Goal: Check status: Check status

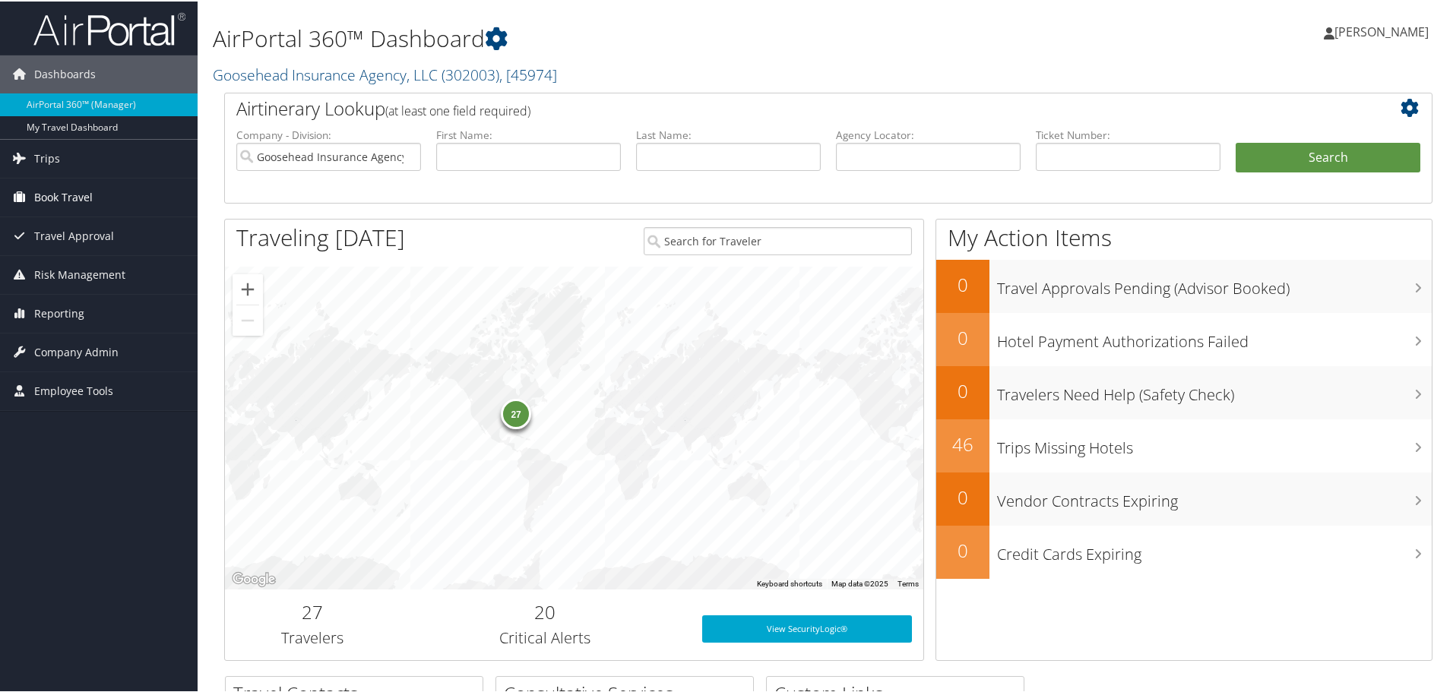
click at [49, 191] on span "Book Travel" at bounding box center [63, 196] width 59 height 38
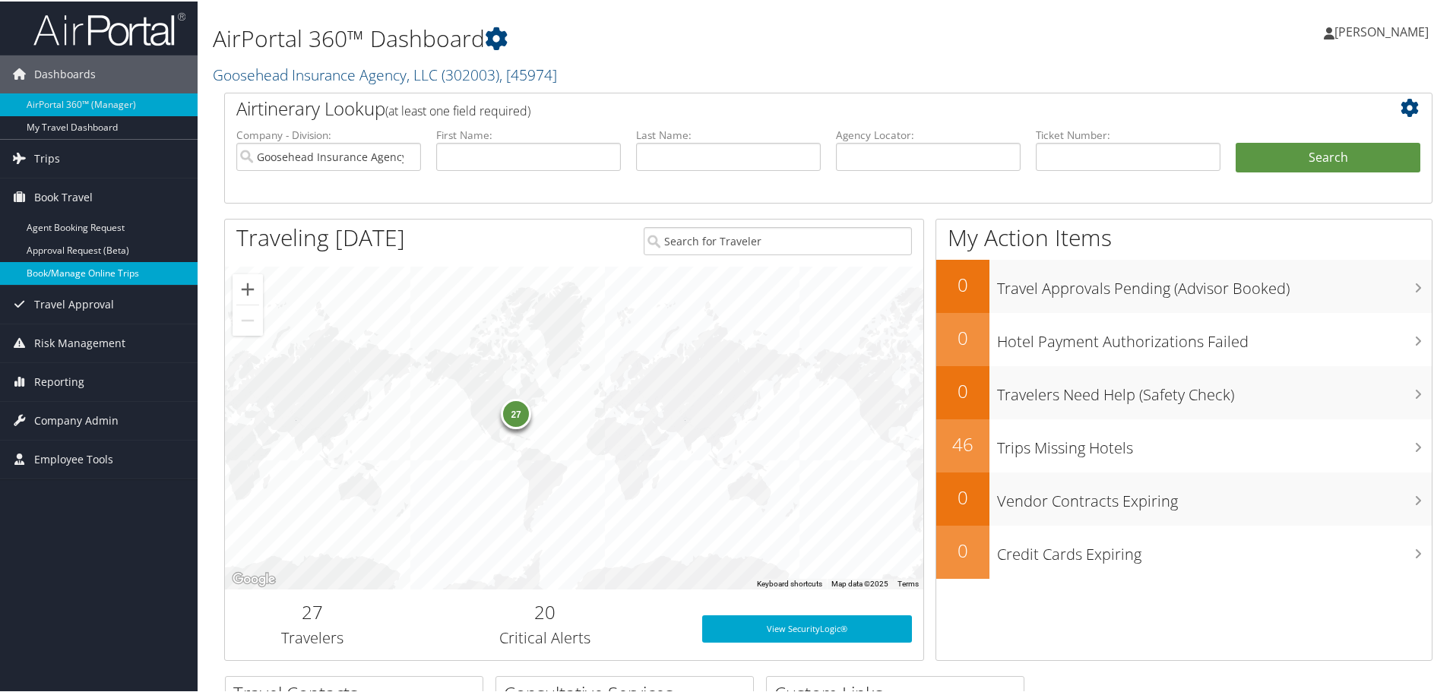
click at [62, 268] on link "Book/Manage Online Trips" at bounding box center [99, 272] width 198 height 23
click at [71, 191] on span "Book Travel" at bounding box center [63, 196] width 59 height 38
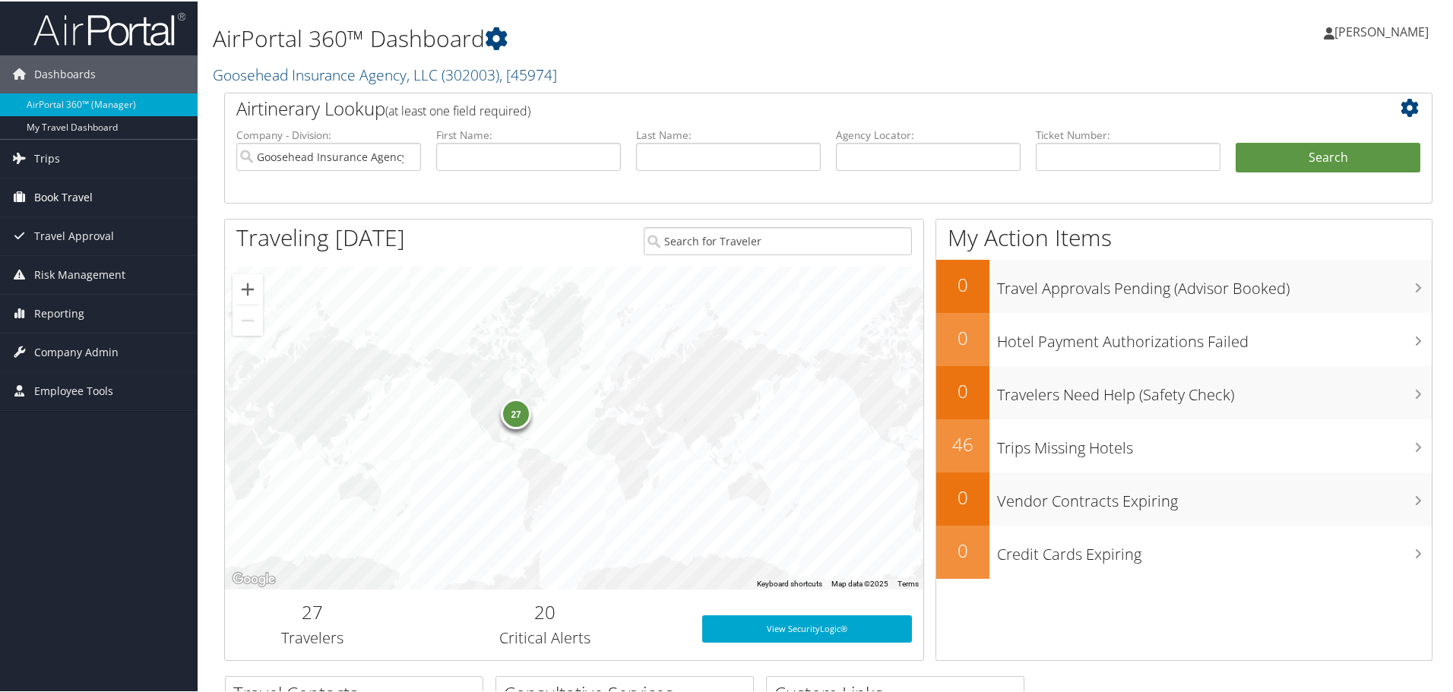
click at [71, 191] on span "Book Travel" at bounding box center [63, 196] width 59 height 38
click at [34, 150] on span "Trips" at bounding box center [47, 157] width 26 height 38
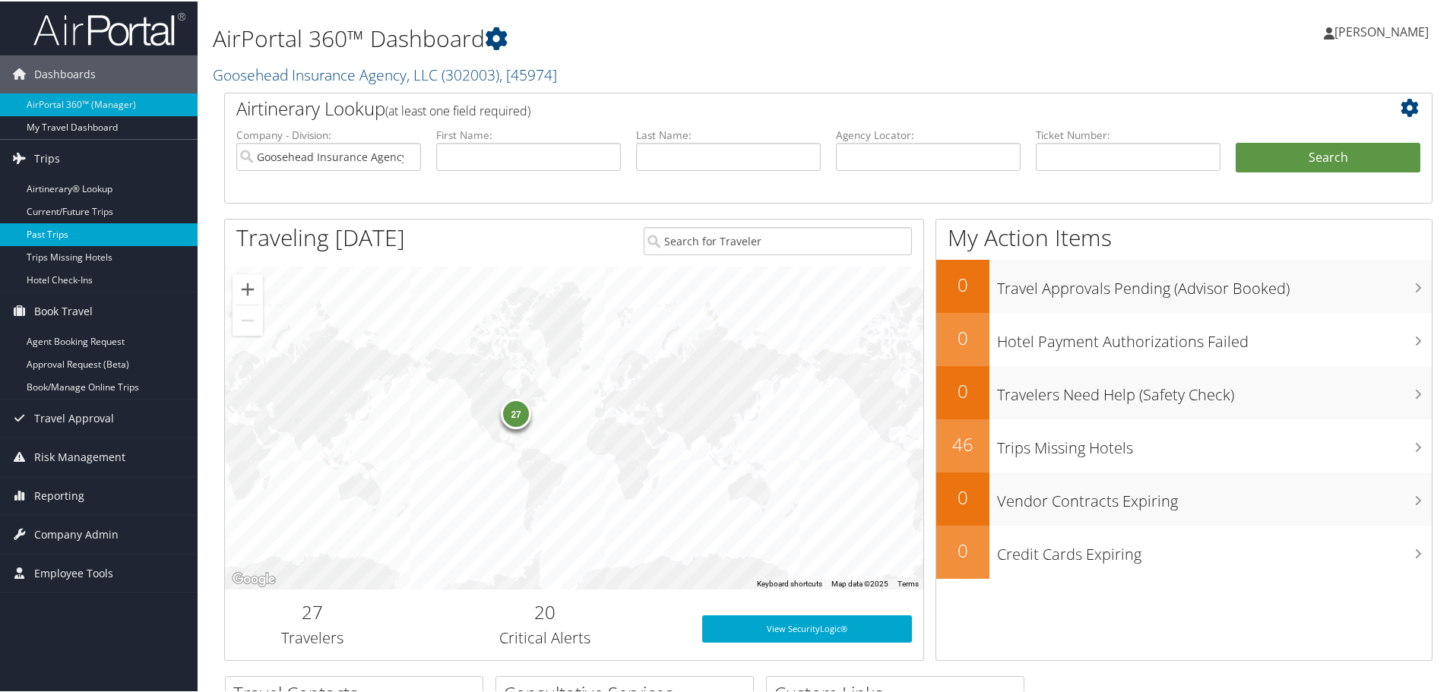
click at [49, 229] on link "Past Trips" at bounding box center [99, 233] width 198 height 23
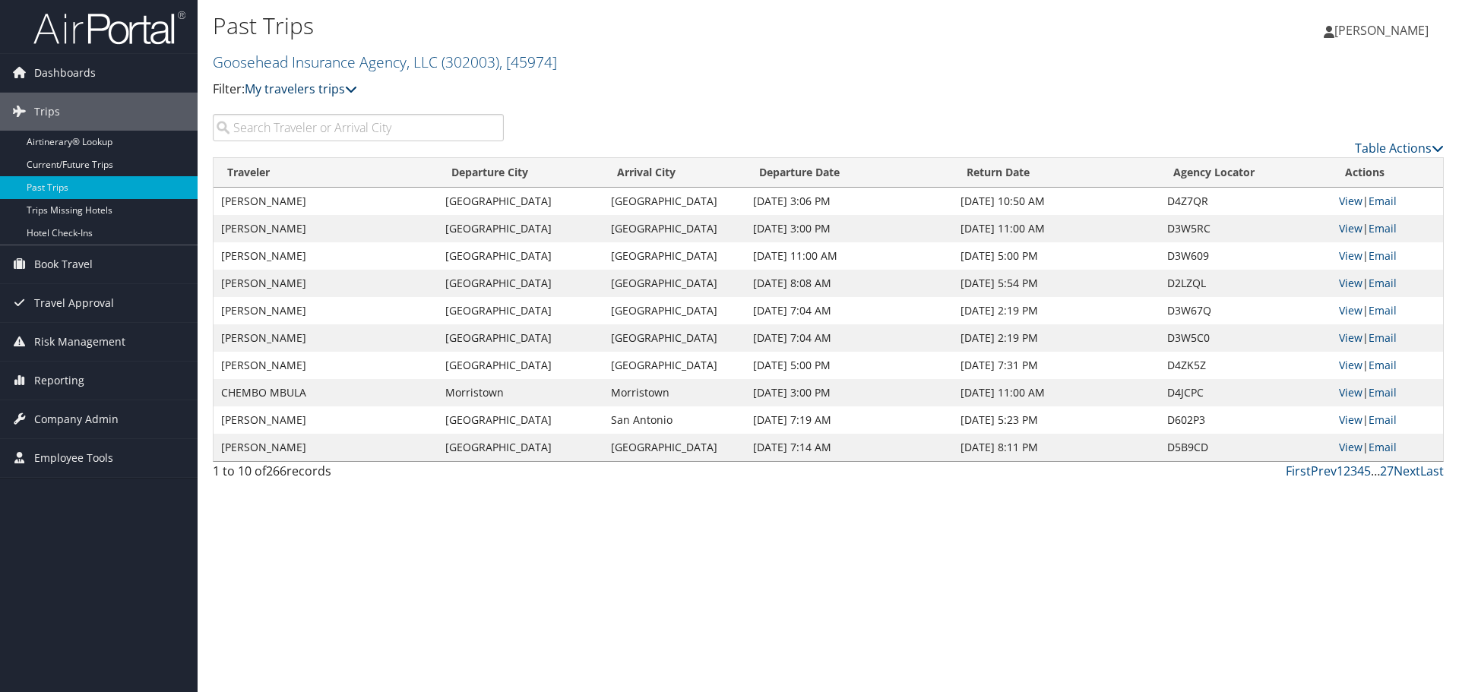
click at [298, 86] on link "My travelers trips" at bounding box center [301, 89] width 112 height 17
click at [289, 106] on link "My trips" at bounding box center [348, 113] width 200 height 26
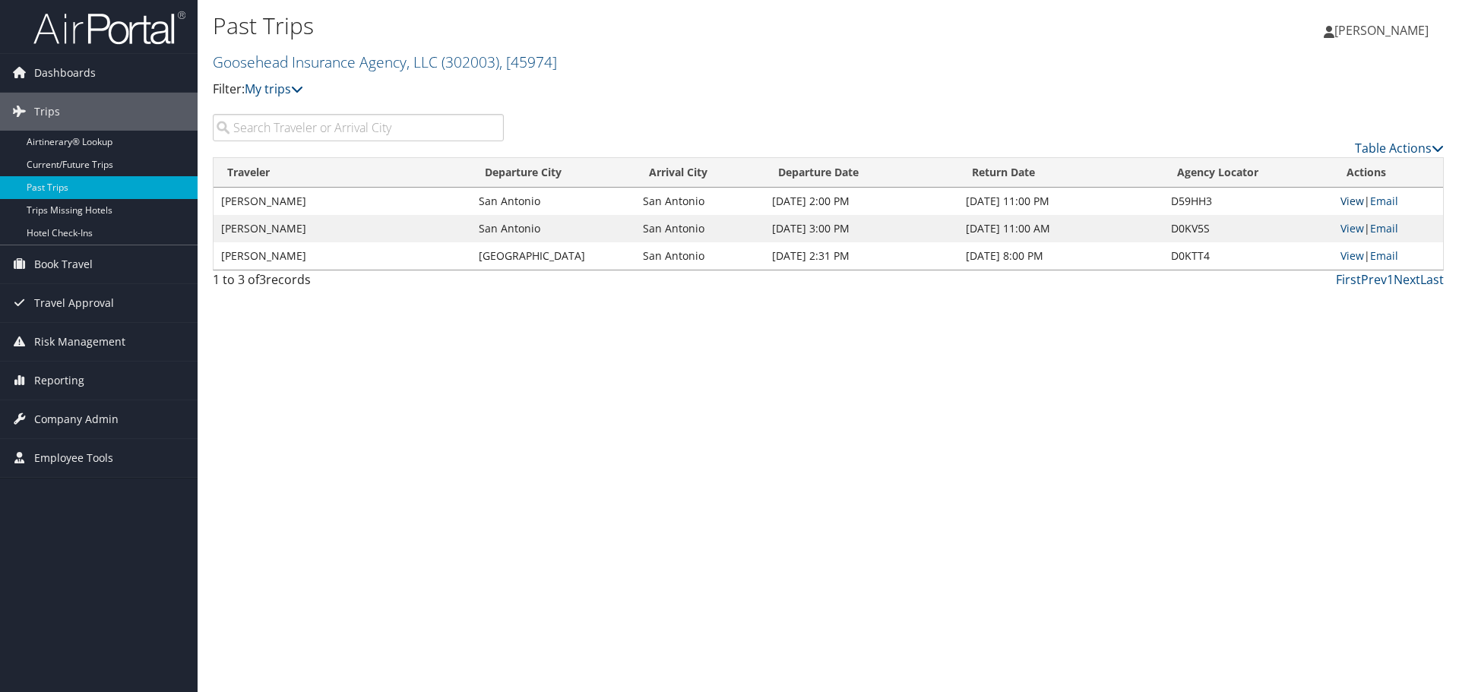
click at [1352, 204] on link "View" at bounding box center [1352, 201] width 24 height 14
click at [1351, 226] on link "View" at bounding box center [1352, 228] width 24 height 14
click at [321, 126] on input "search" at bounding box center [358, 127] width 291 height 27
click at [283, 88] on link "My trips" at bounding box center [274, 89] width 59 height 17
click at [289, 112] on link "My travelers trips" at bounding box center [348, 113] width 200 height 26
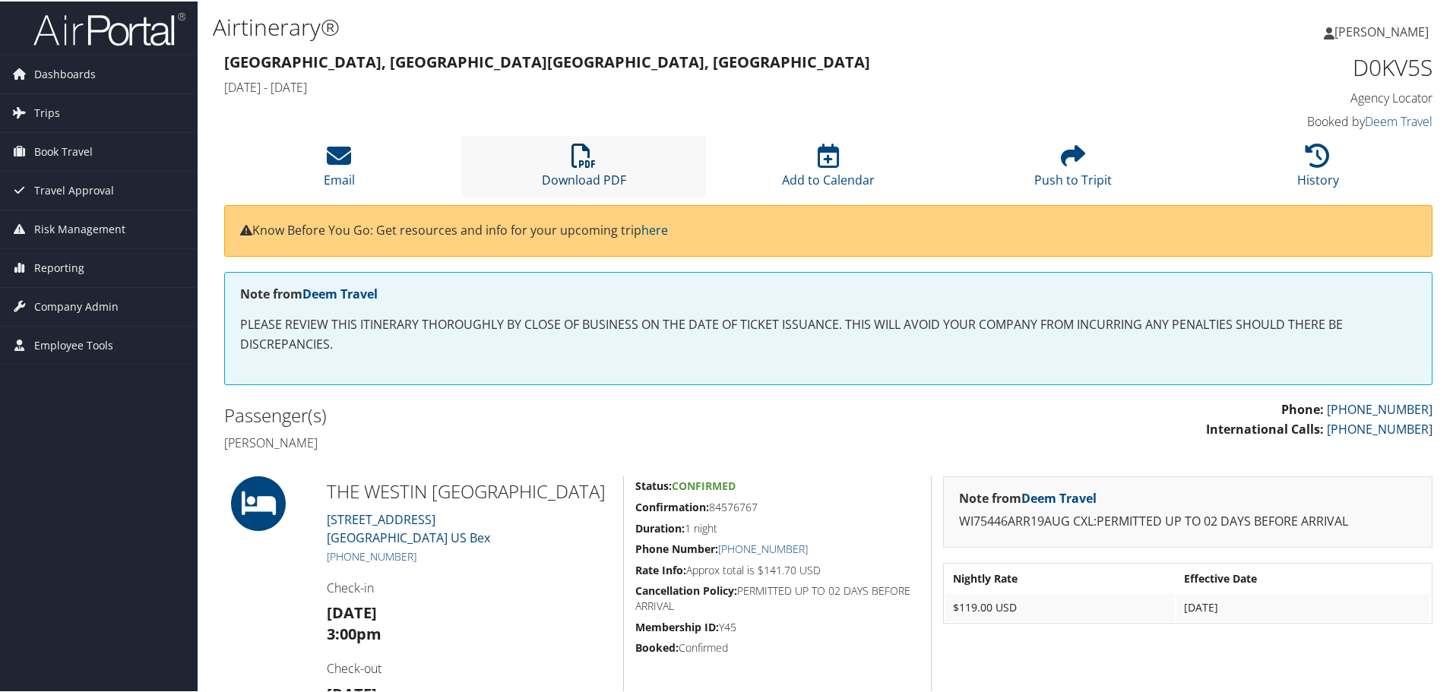
click at [583, 160] on icon at bounding box center [583, 154] width 24 height 24
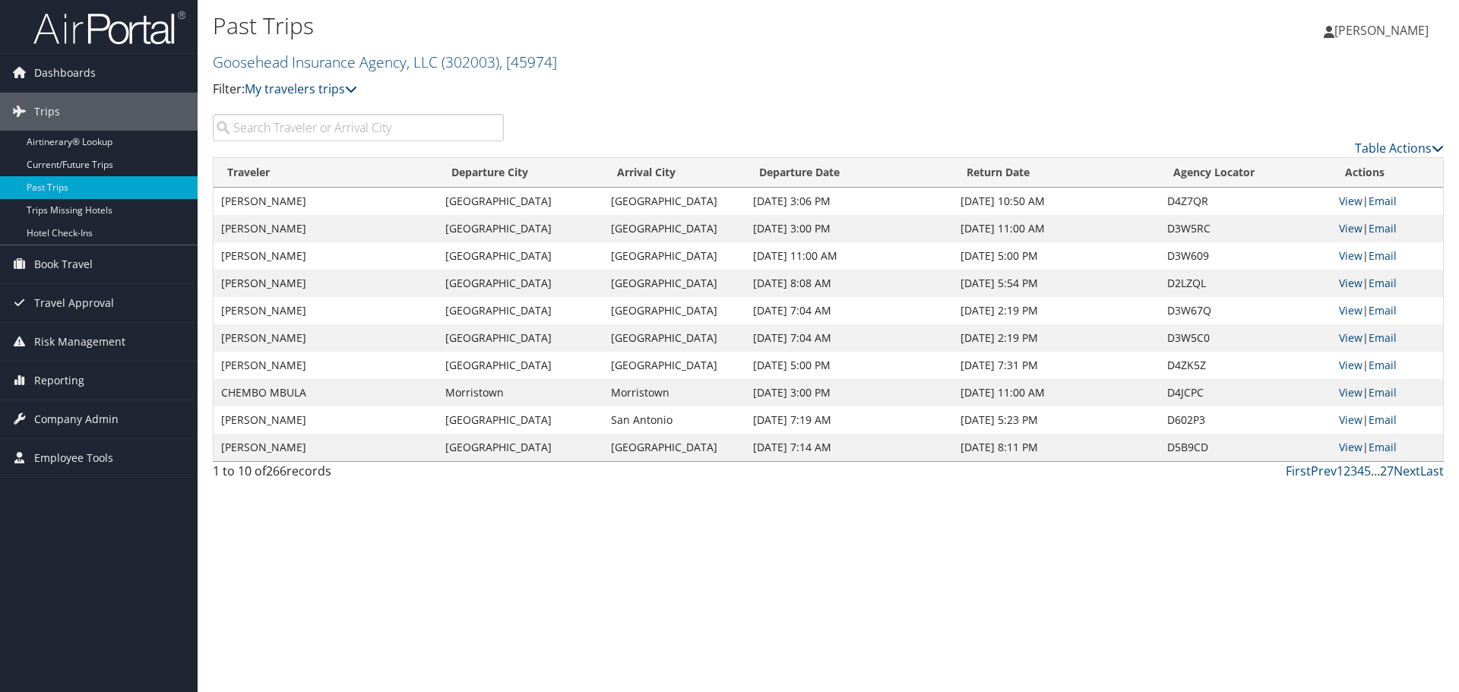
click at [297, 128] on input "search" at bounding box center [358, 127] width 291 height 27
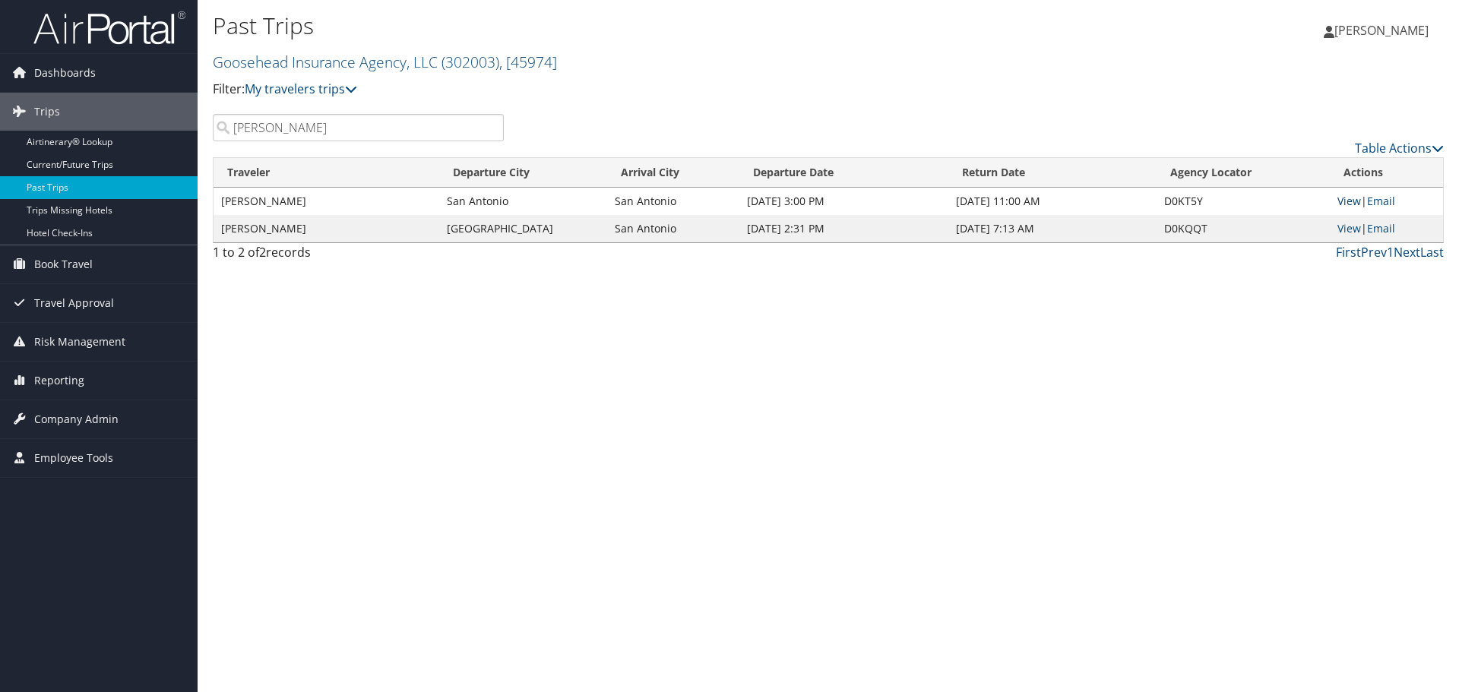
type input "charl lombard"
click at [1352, 201] on link "View" at bounding box center [1349, 201] width 24 height 14
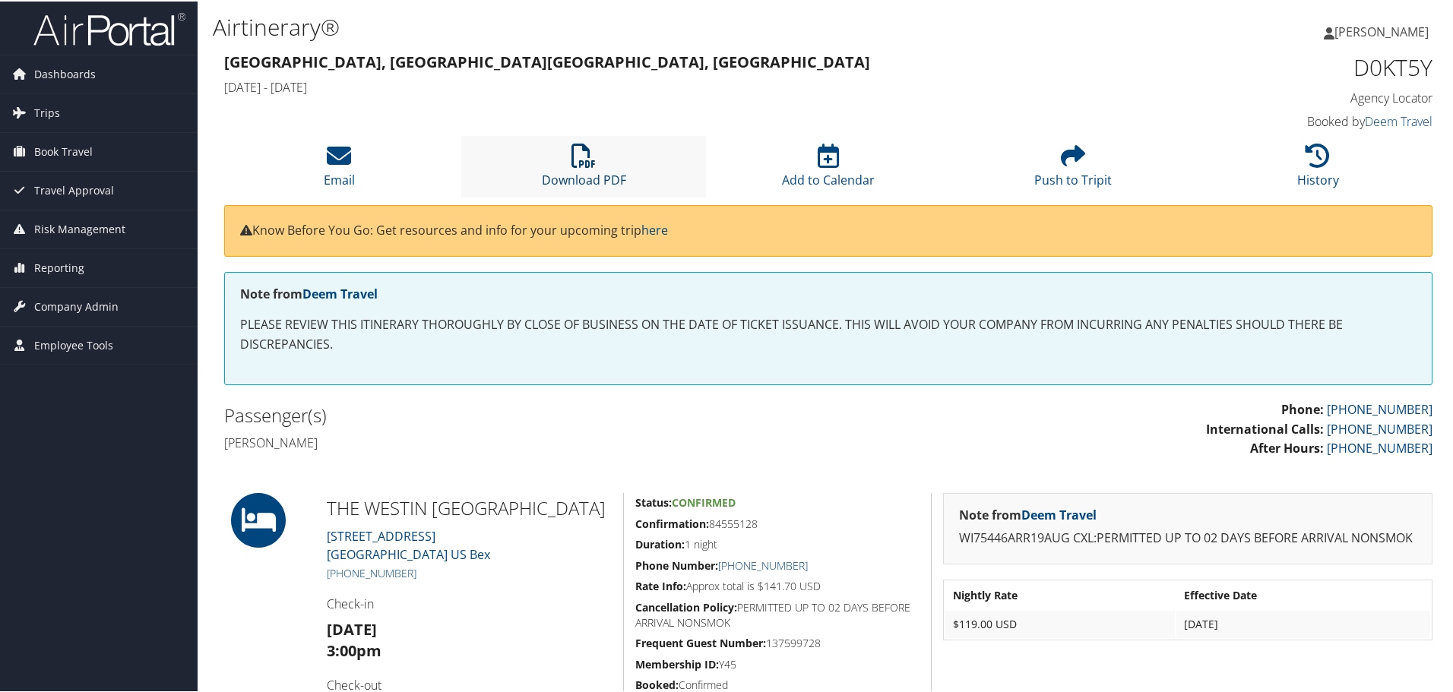
click at [587, 160] on icon at bounding box center [583, 154] width 24 height 24
